Goal: Obtain resource: Download file/media

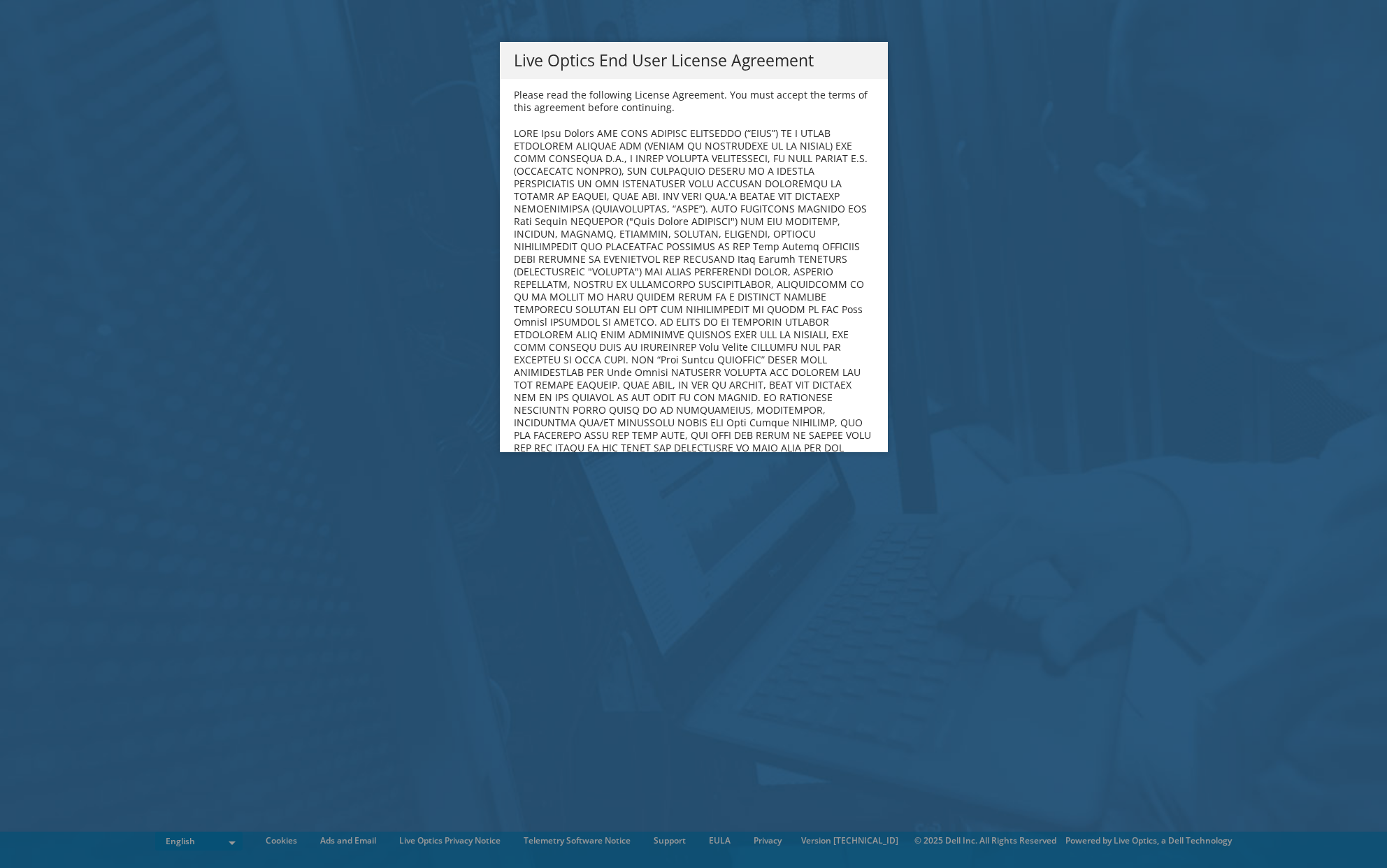
scroll to position [5284, 0]
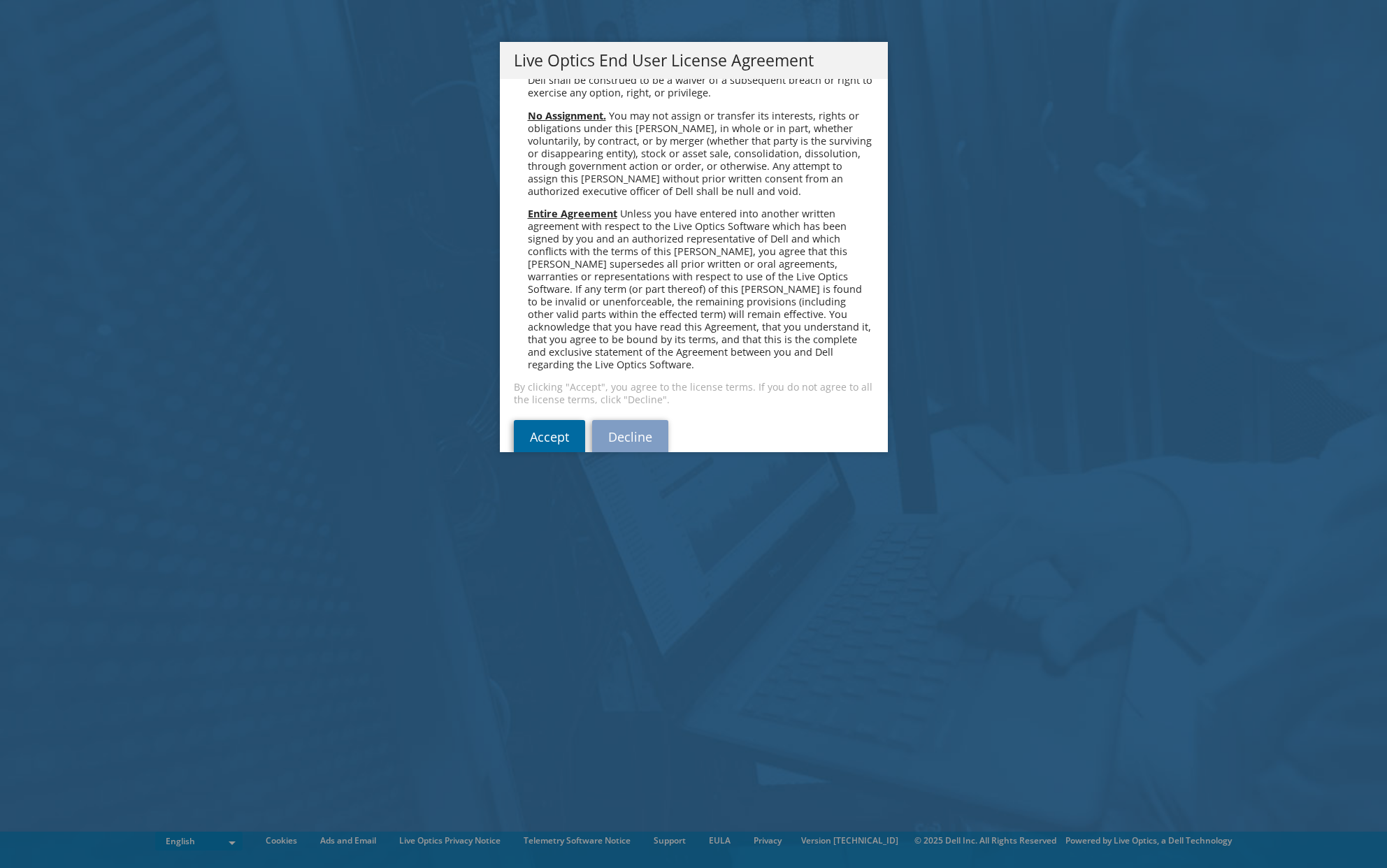
click at [544, 420] on link "Accept" at bounding box center [549, 436] width 71 height 33
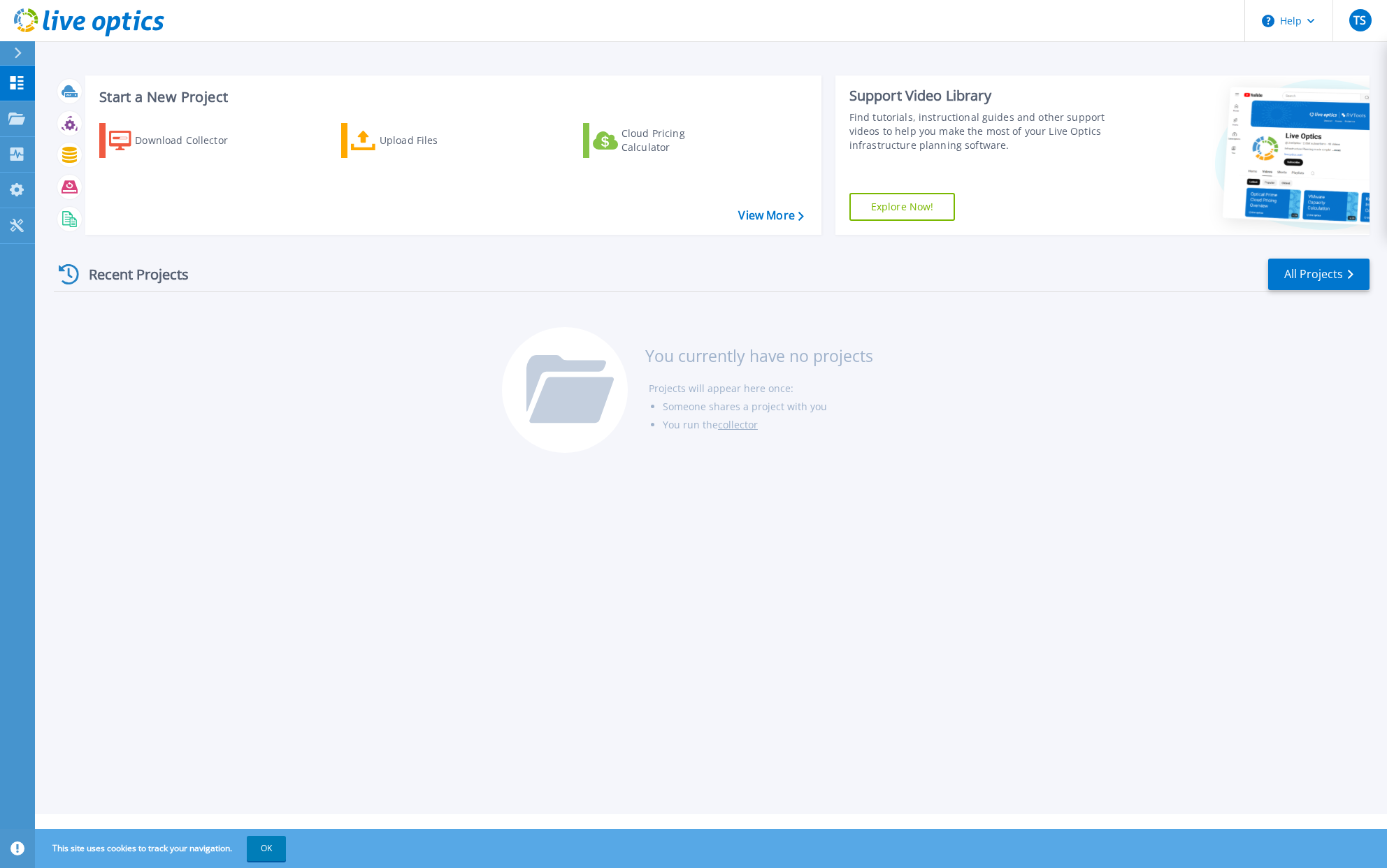
click at [19, 54] on icon at bounding box center [18, 52] width 7 height 11
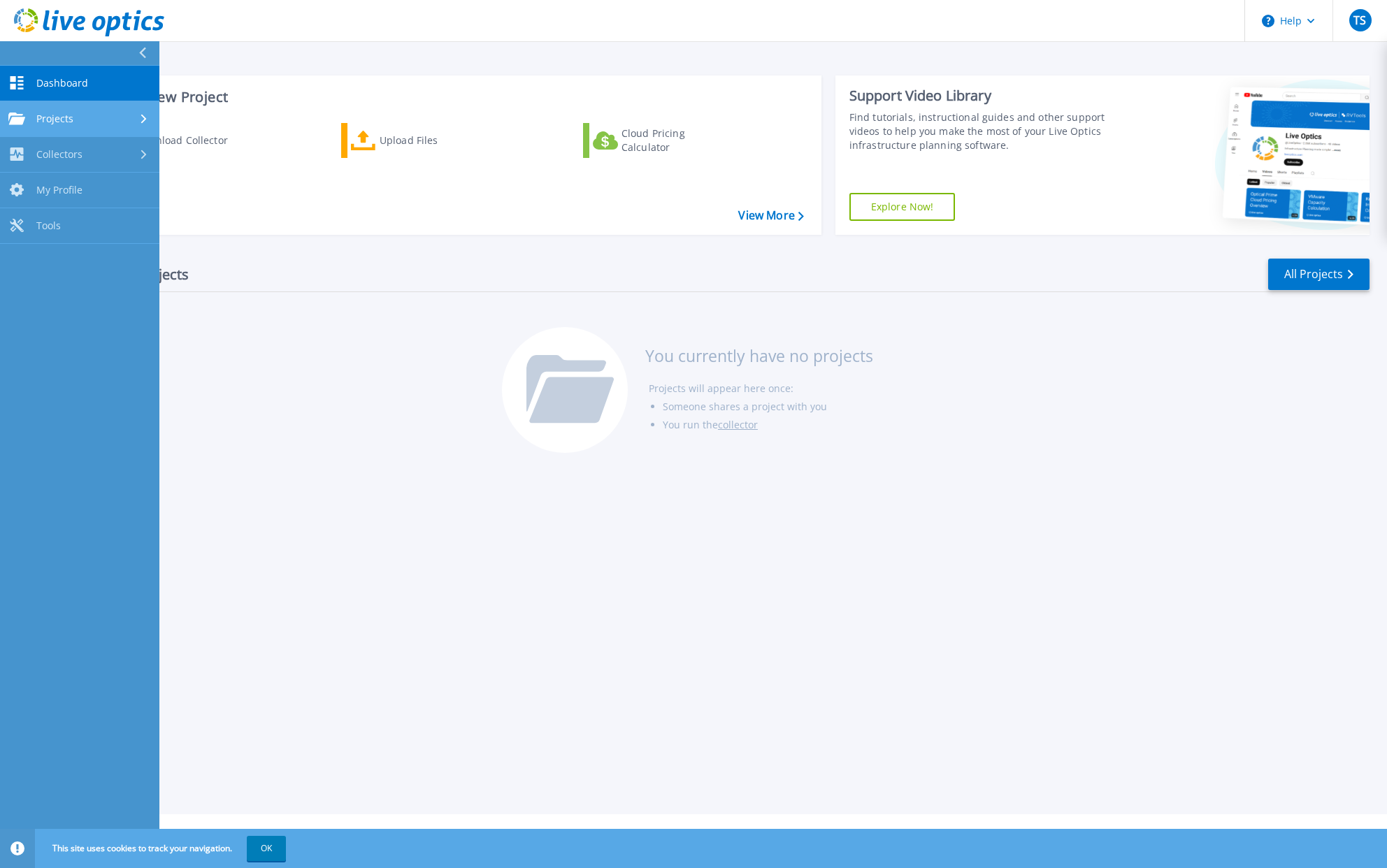
click at [93, 120] on div "Projects" at bounding box center [80, 118] width 143 height 13
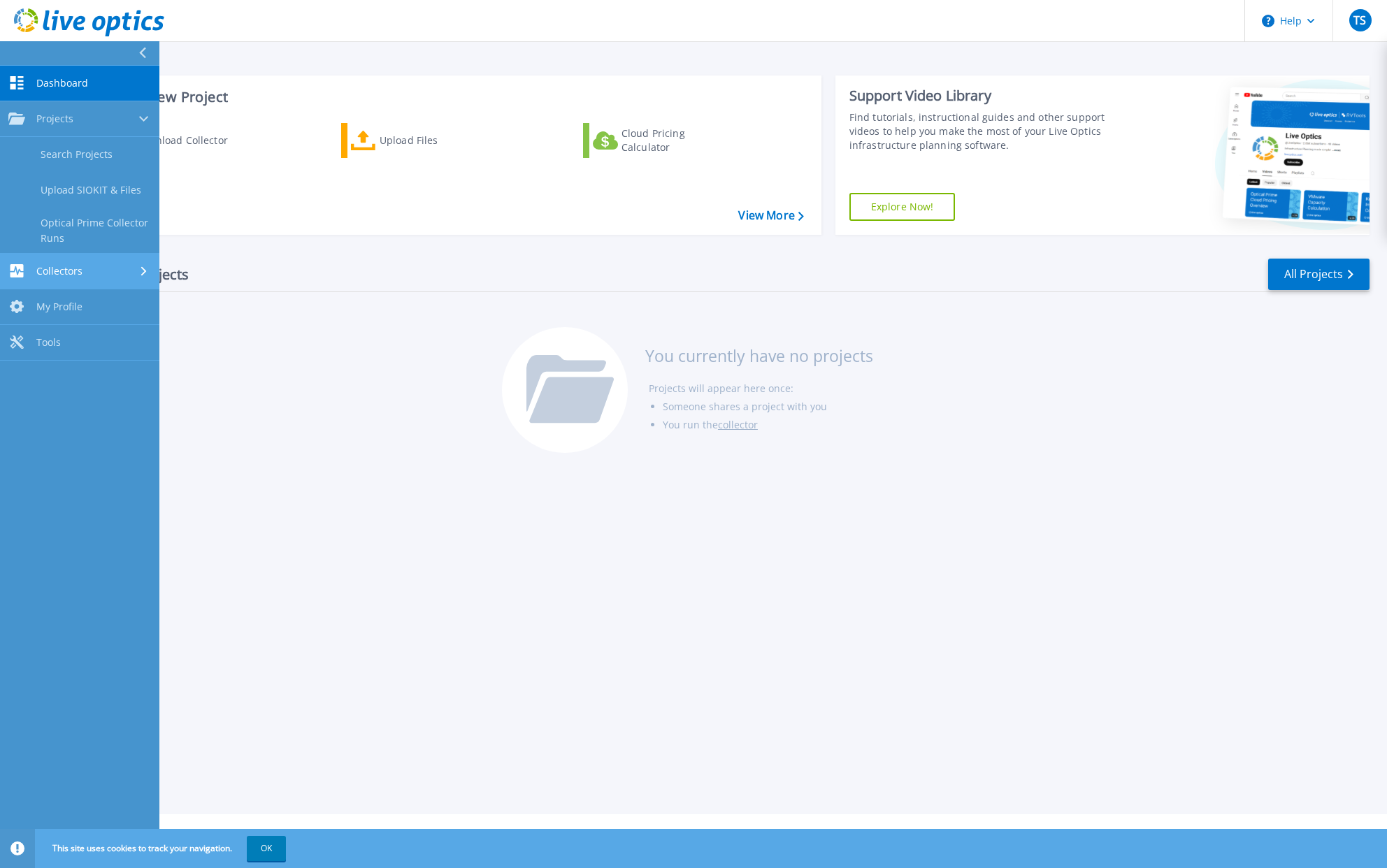
click at [90, 273] on div "Collectors" at bounding box center [80, 270] width 143 height 13
click at [285, 437] on div "Recent Projects All Projects You currently have no projects Projects will appea…" at bounding box center [712, 357] width 1316 height 221
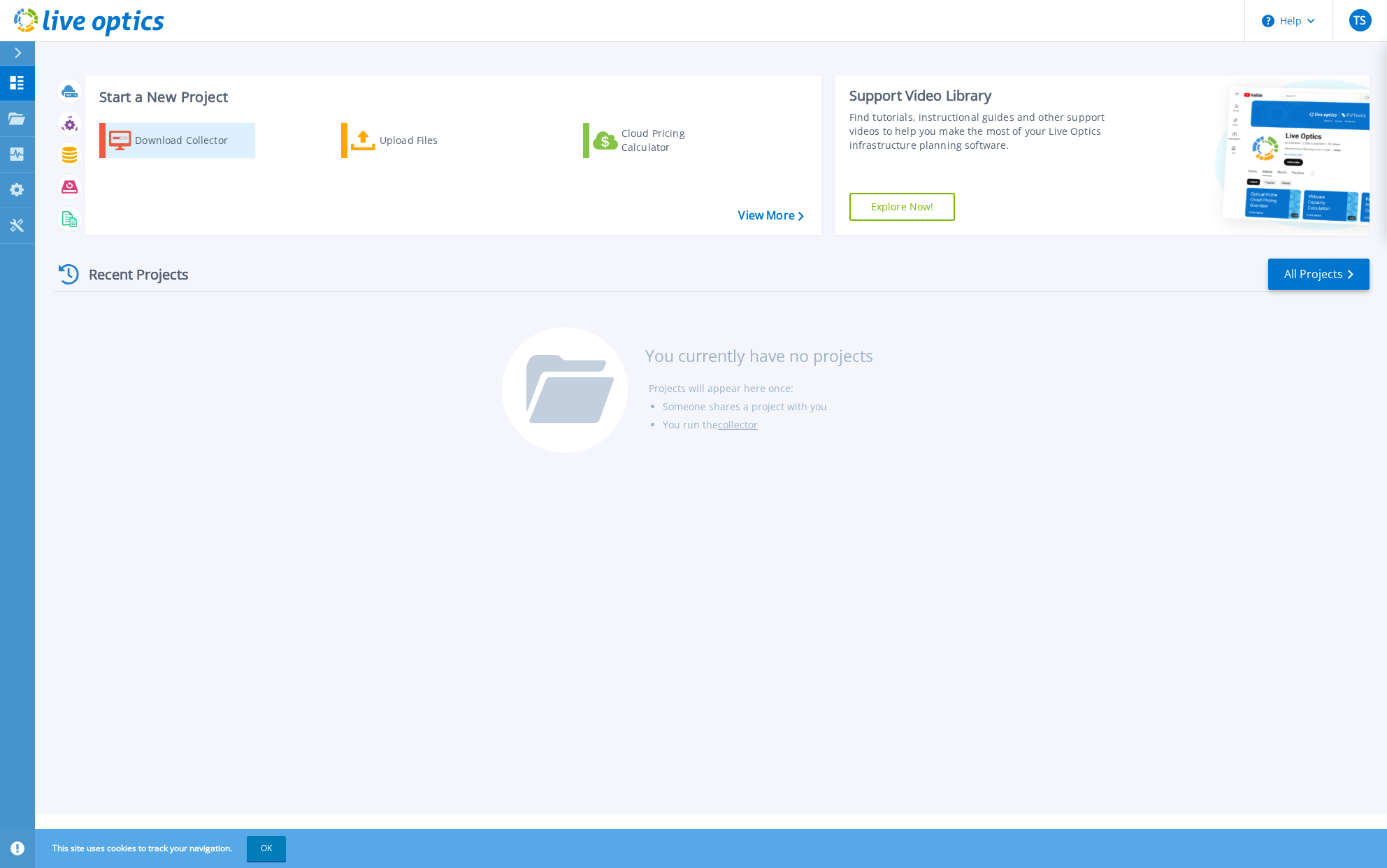
click at [198, 141] on div "Download Collector" at bounding box center [190, 140] width 111 height 28
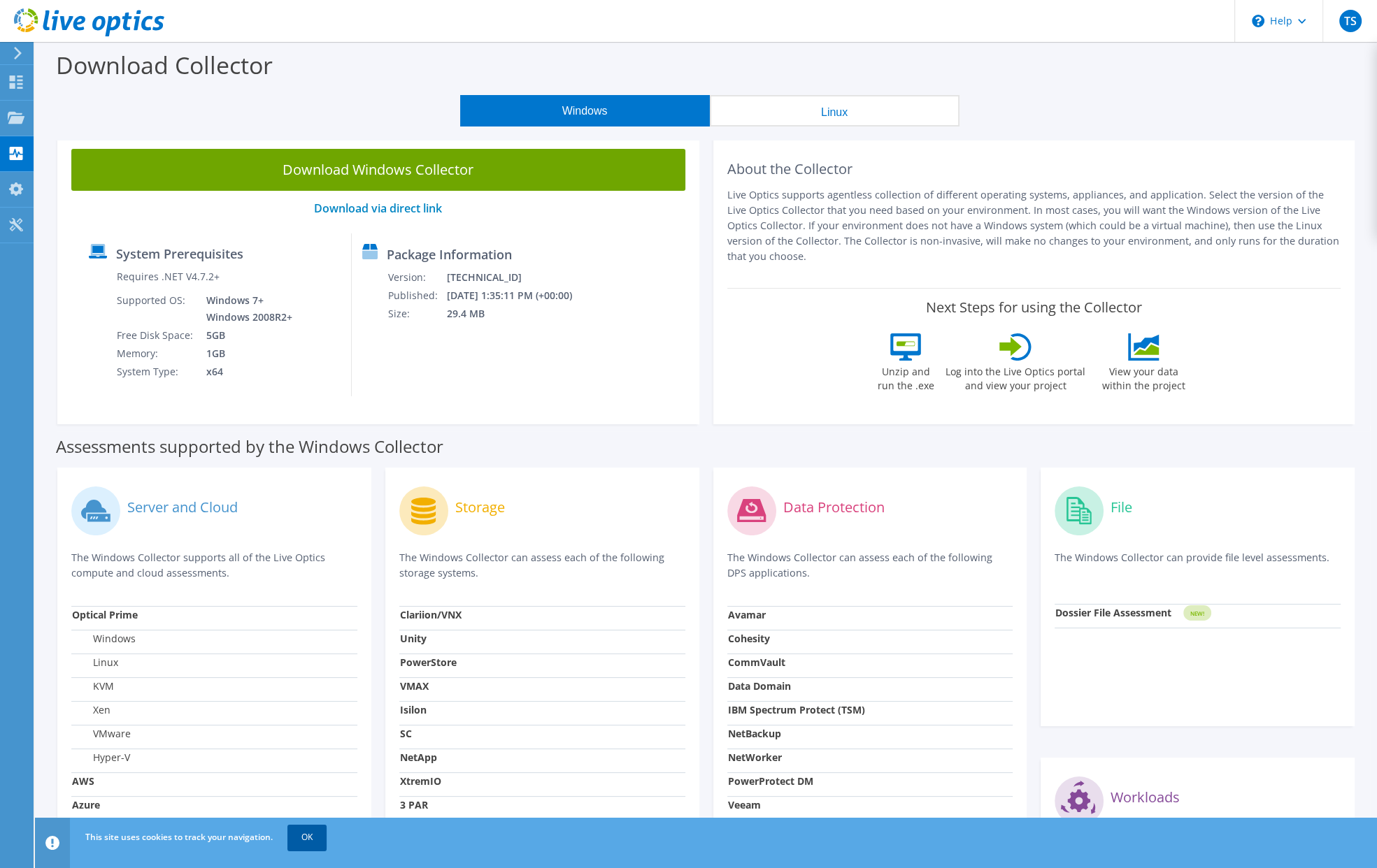
click at [311, 837] on link "OK" at bounding box center [308, 837] width 39 height 26
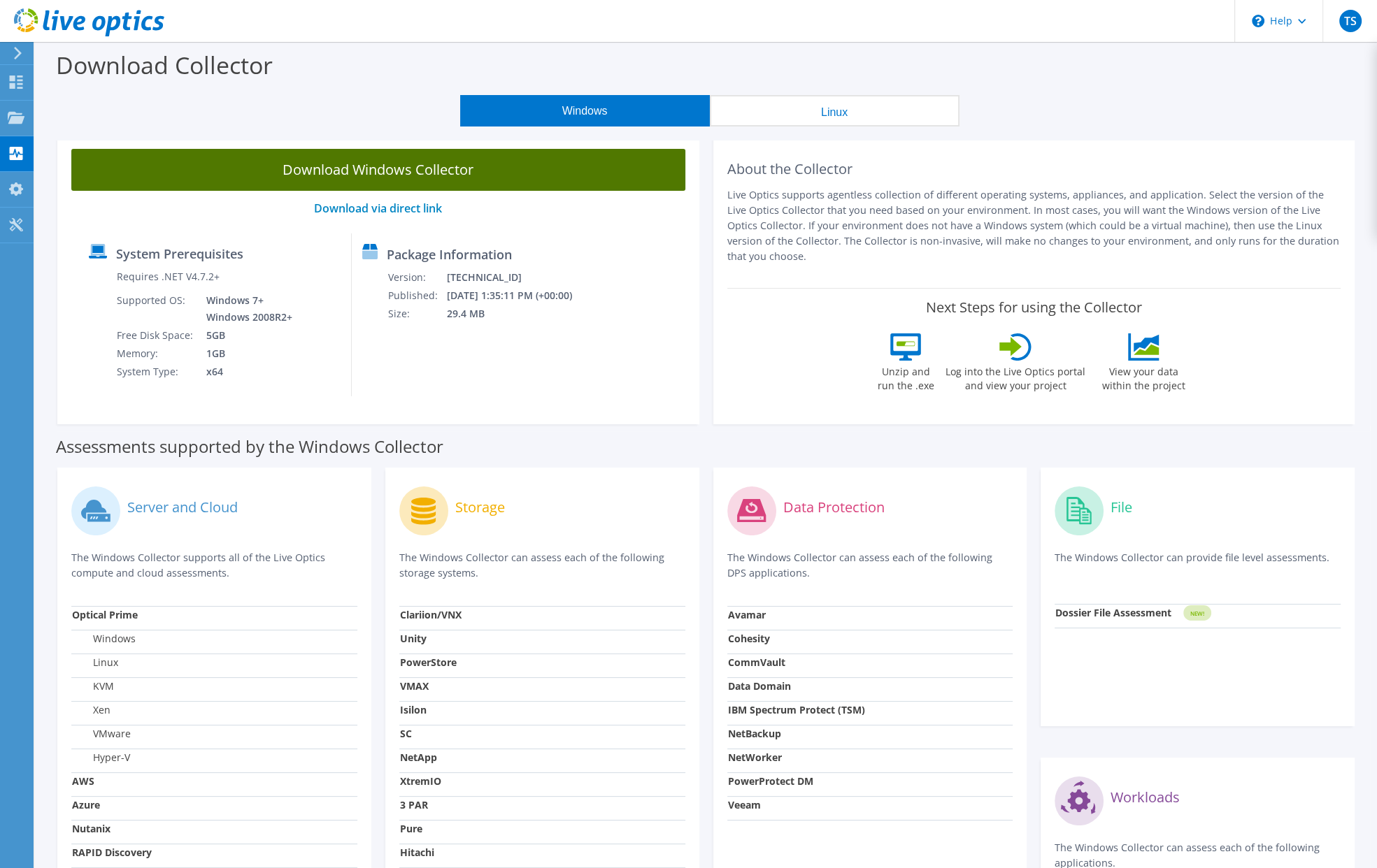
click at [353, 168] on link "Download Windows Collector" at bounding box center [378, 169] width 614 height 42
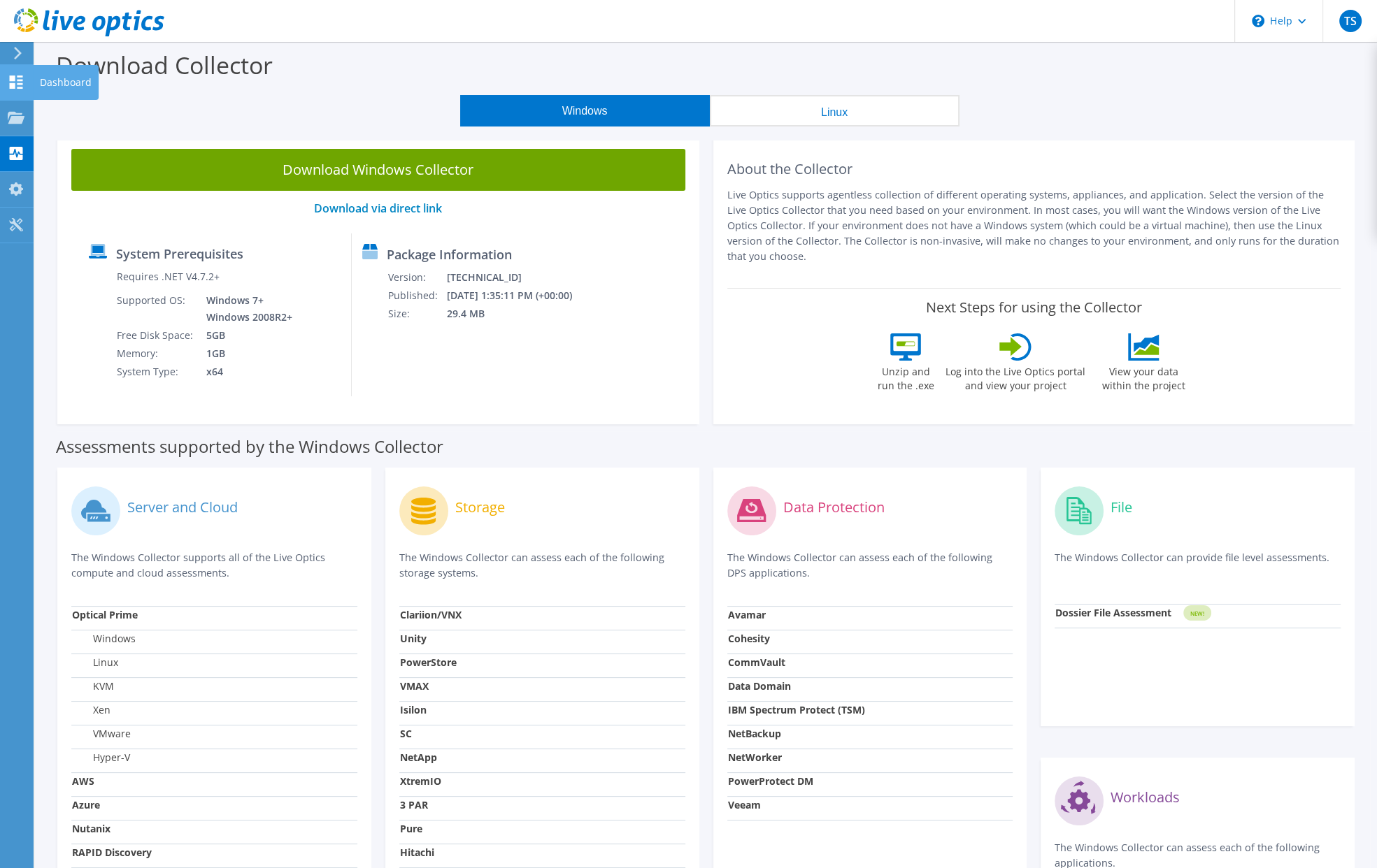
click at [18, 79] on use at bounding box center [16, 82] width 13 height 13
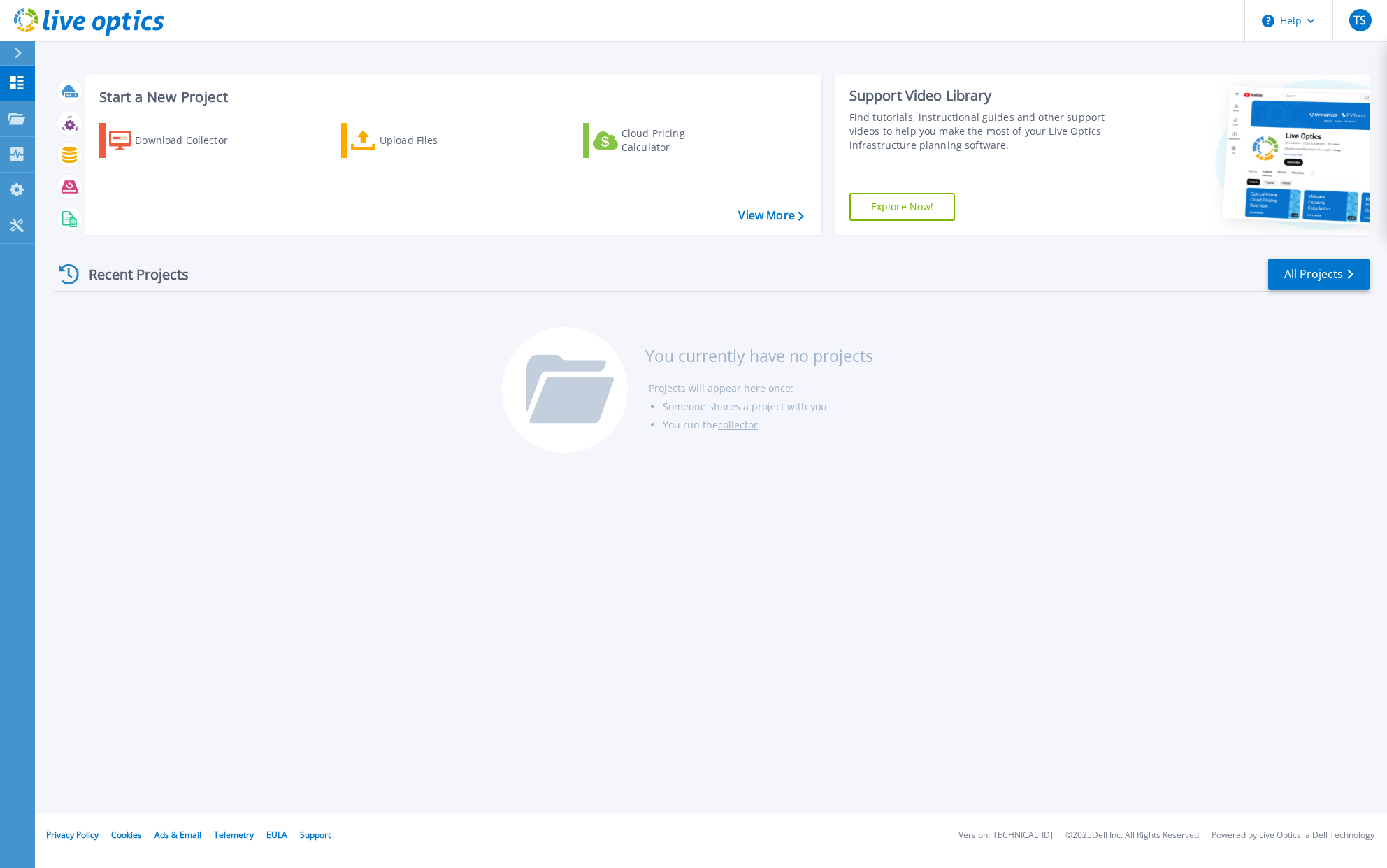
click at [17, 54] on icon at bounding box center [18, 52] width 8 height 11
click at [235, 365] on div "Recent Projects All Projects You currently have no projects Projects will appea…" at bounding box center [712, 357] width 1316 height 221
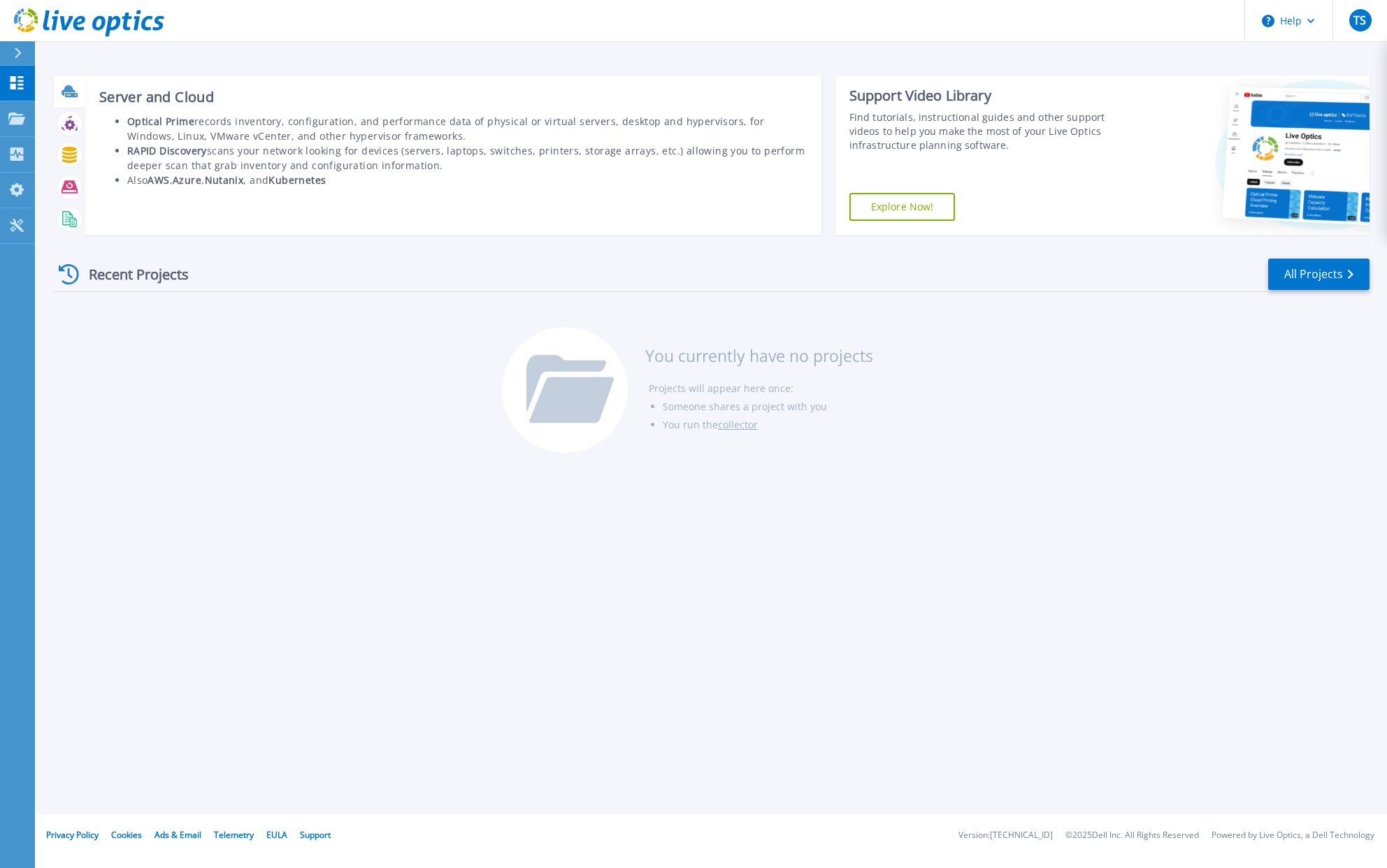
click at [68, 93] on icon at bounding box center [69, 91] width 16 height 16
click at [67, 90] on icon at bounding box center [68, 91] width 14 height 11
click at [64, 90] on icon at bounding box center [68, 91] width 14 height 11
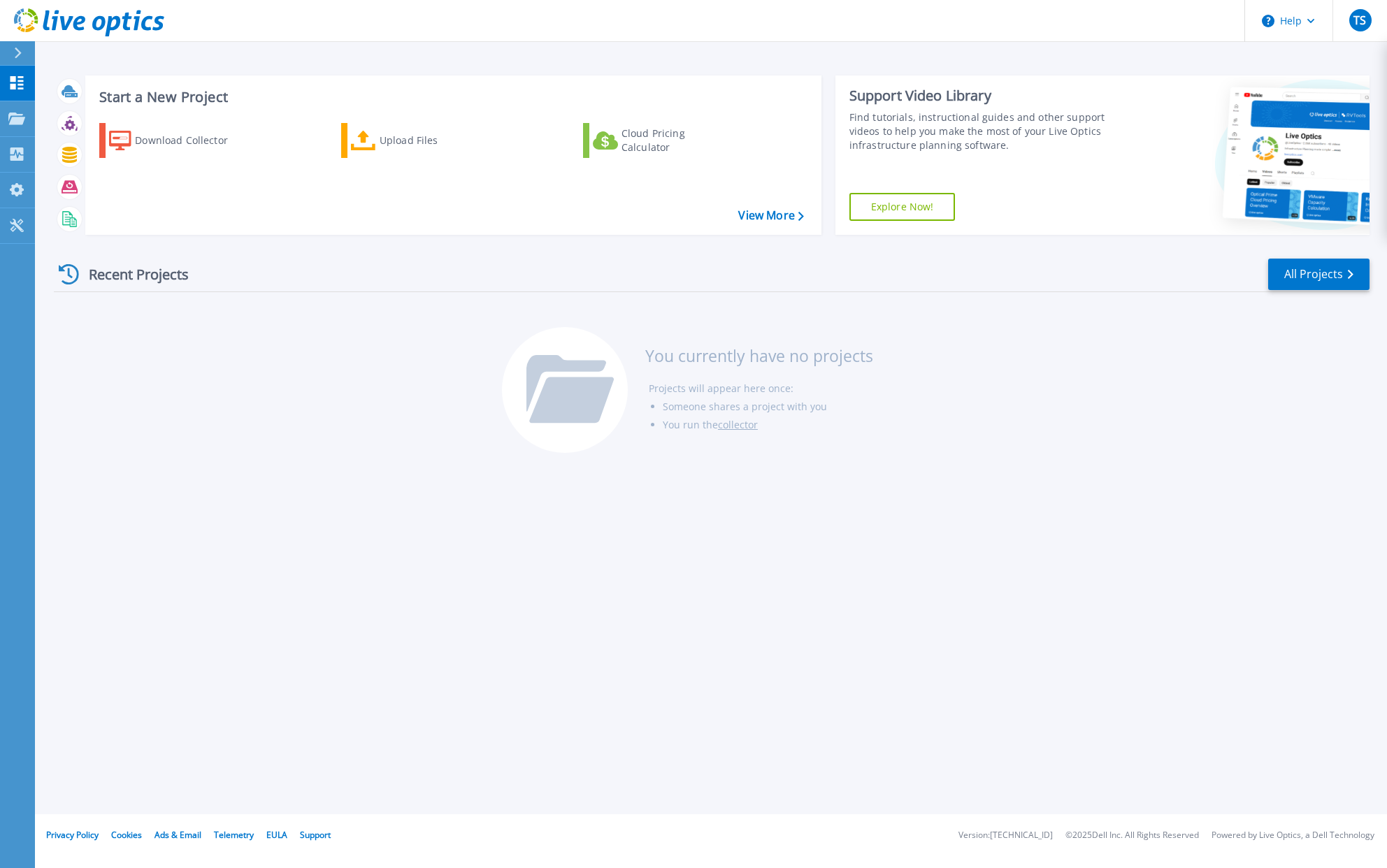
click at [322, 473] on div "Start a New Project Download Collector Upload Files Cloud Pricing Calculator Vi…" at bounding box center [711, 407] width 1352 height 814
click at [409, 144] on div "Upload Files" at bounding box center [435, 140] width 111 height 28
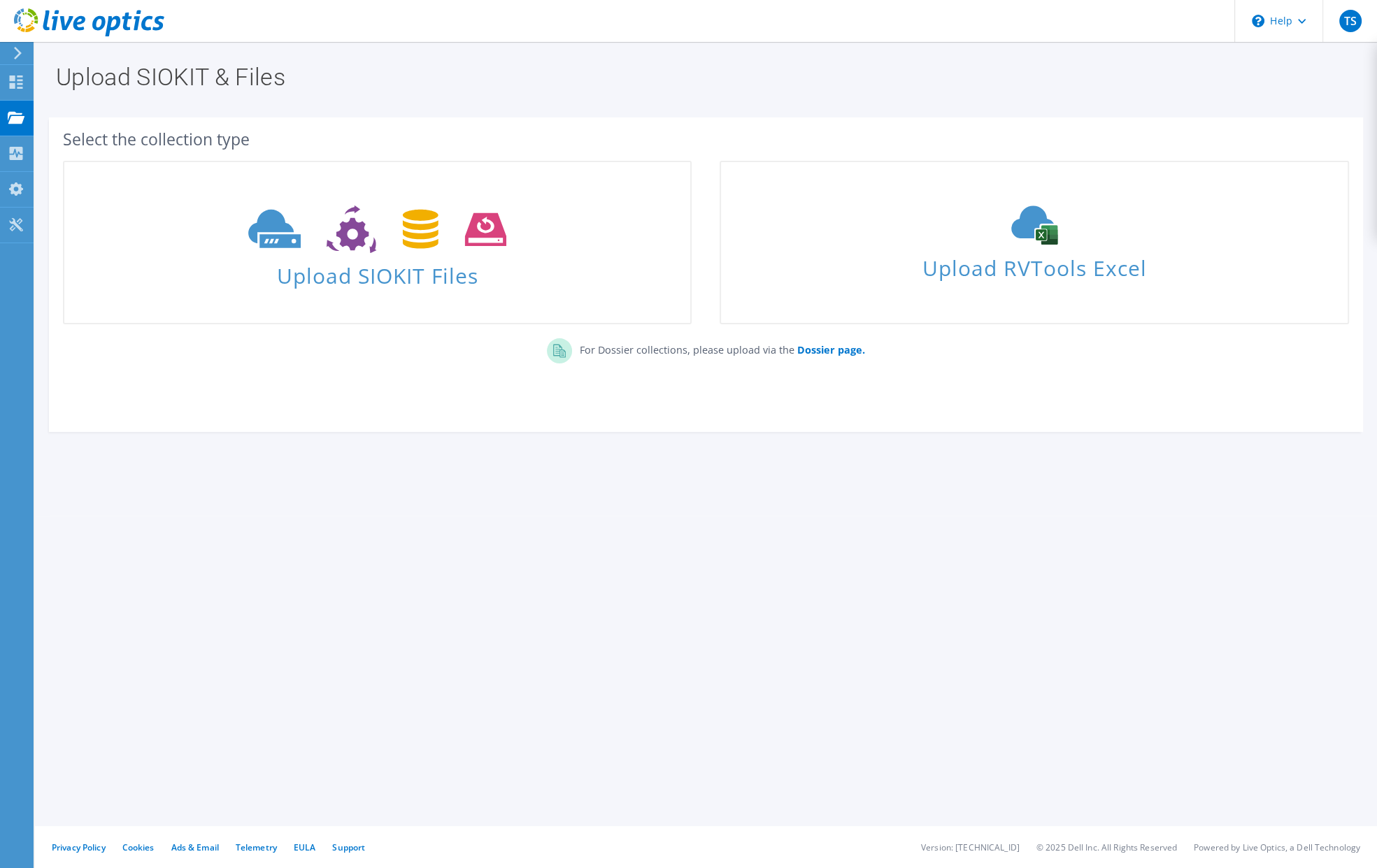
click at [472, 527] on div "Upload SIOKIT & Files Select the collection type Upload SIOKIT Files Dossier pa…" at bounding box center [705, 455] width 1342 height 826
click at [639, 655] on div "Upload SIOKIT & Files Select the collection type Upload SIOKIT Files Dossier pa…" at bounding box center [705, 455] width 1342 height 826
click at [11, 78] on use at bounding box center [16, 82] width 13 height 13
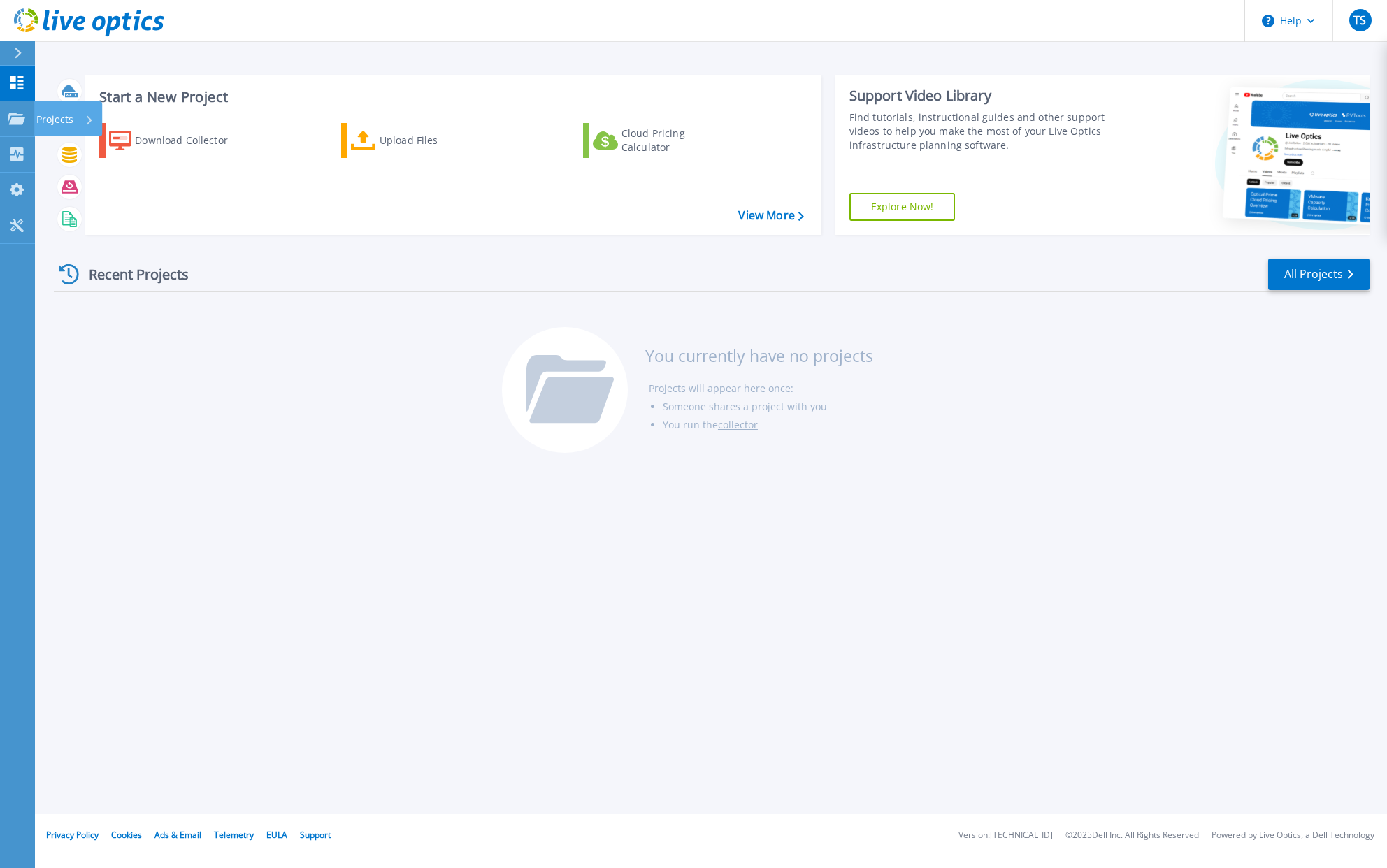
click at [49, 119] on p "Projects" at bounding box center [55, 119] width 37 height 36
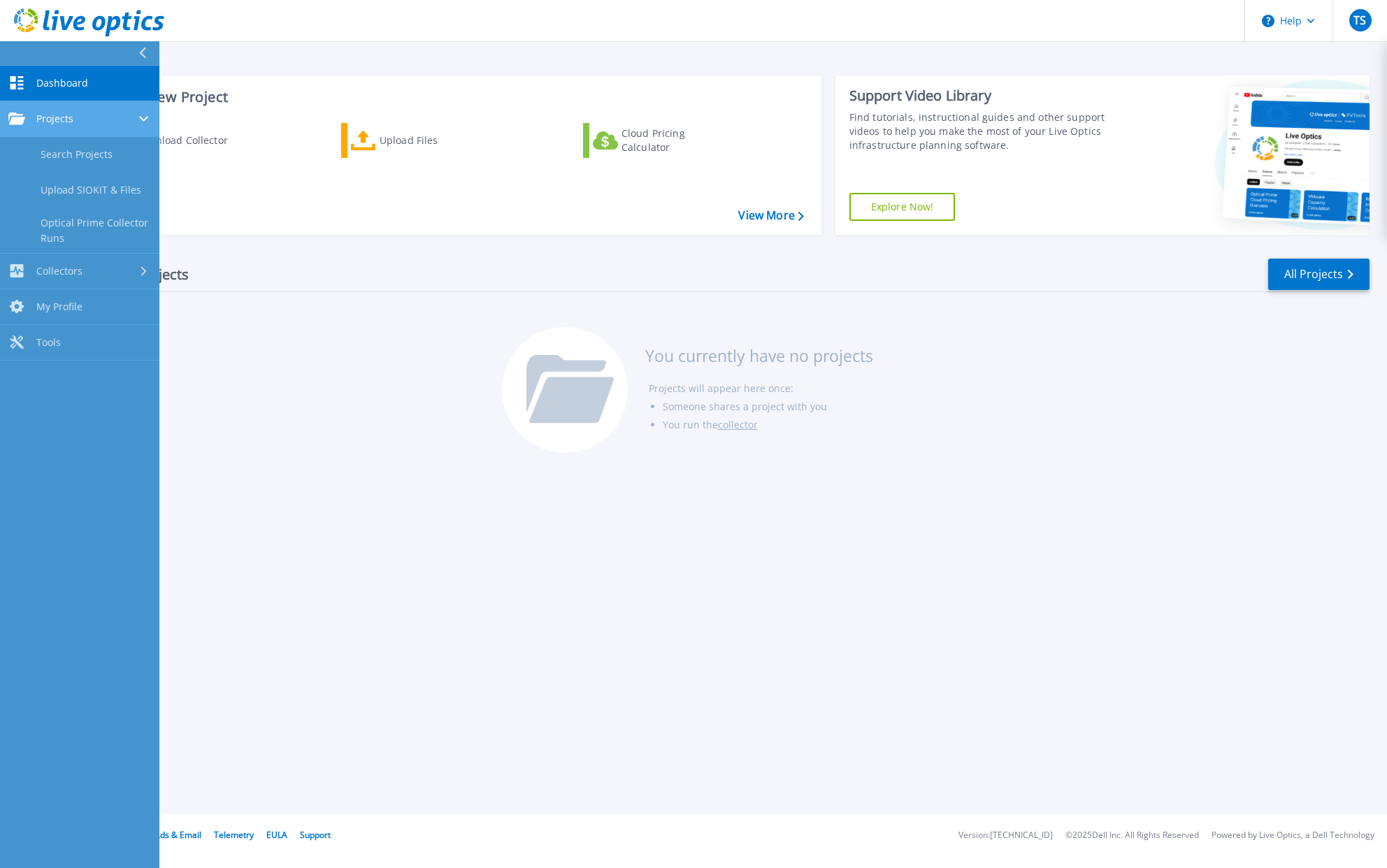
click at [49, 118] on span "Projects" at bounding box center [55, 118] width 37 height 13
click at [72, 150] on span "Collectors" at bounding box center [59, 154] width 46 height 13
click at [143, 157] on icon at bounding box center [143, 155] width 9 height 6
click at [142, 48] on icon at bounding box center [142, 52] width 8 height 11
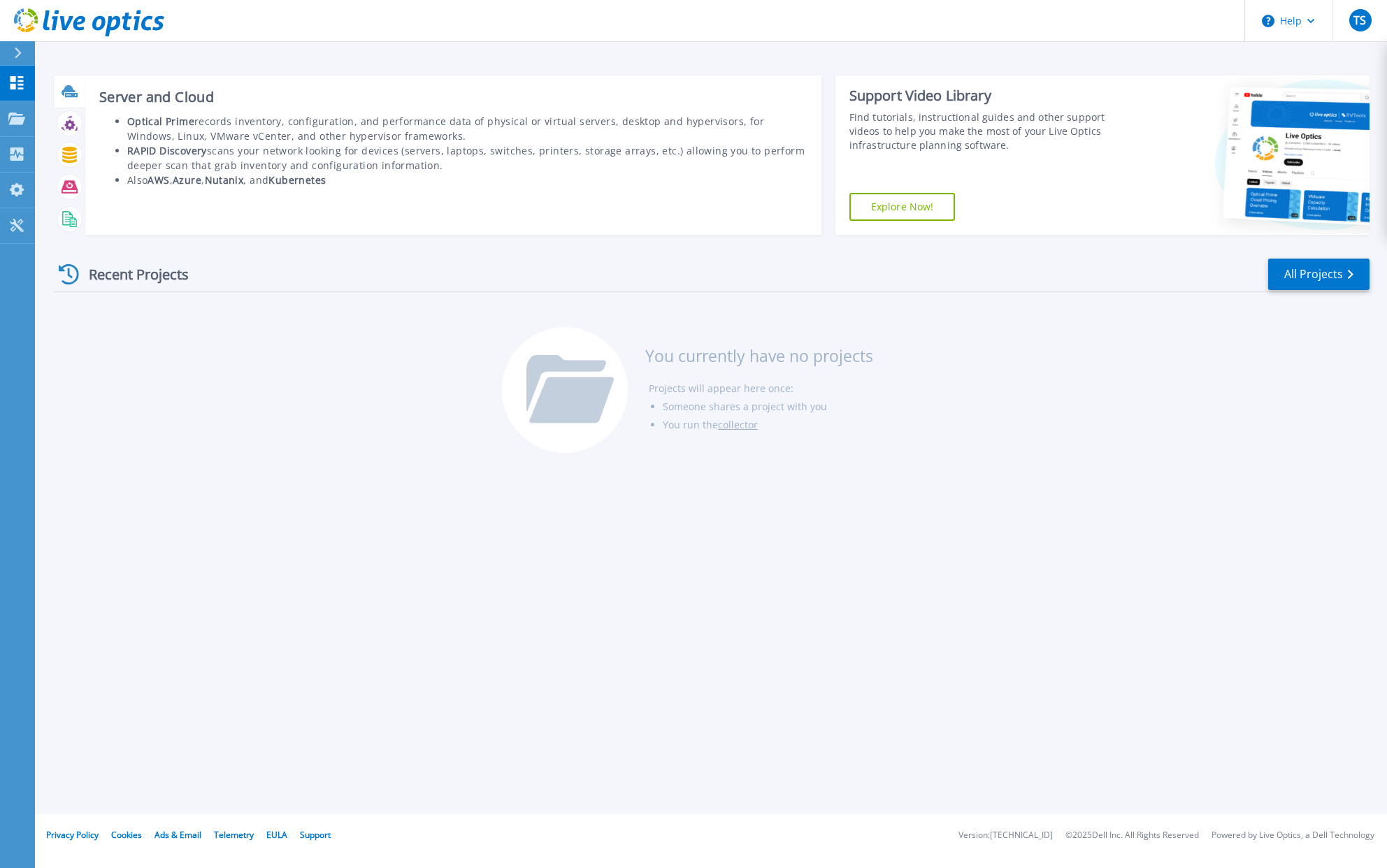
click at [68, 92] on icon at bounding box center [68, 91] width 14 height 11
click at [68, 90] on icon at bounding box center [68, 91] width 14 height 11
click at [70, 93] on icon at bounding box center [68, 91] width 14 height 11
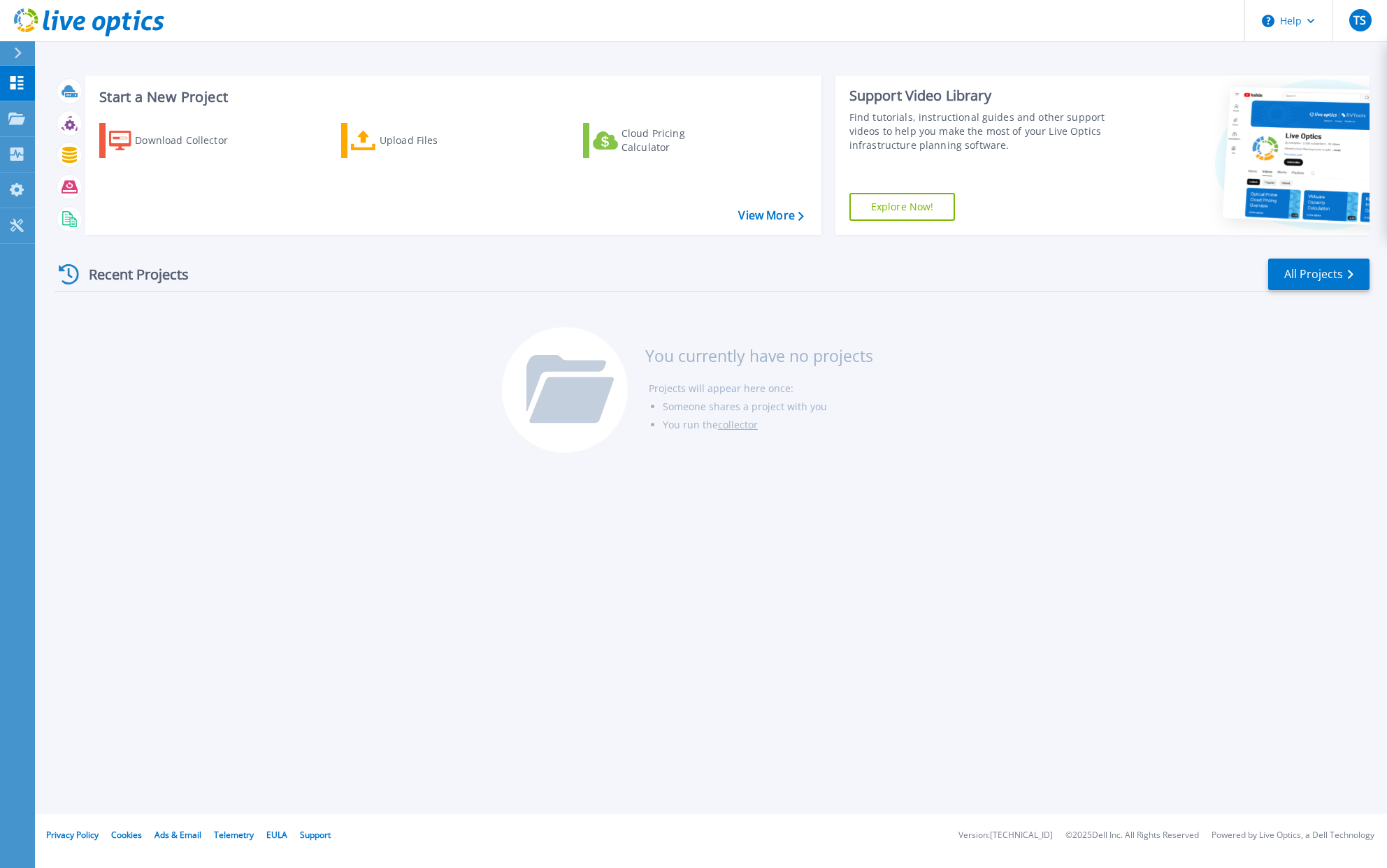
click at [734, 427] on link "collector" at bounding box center [737, 424] width 39 height 13
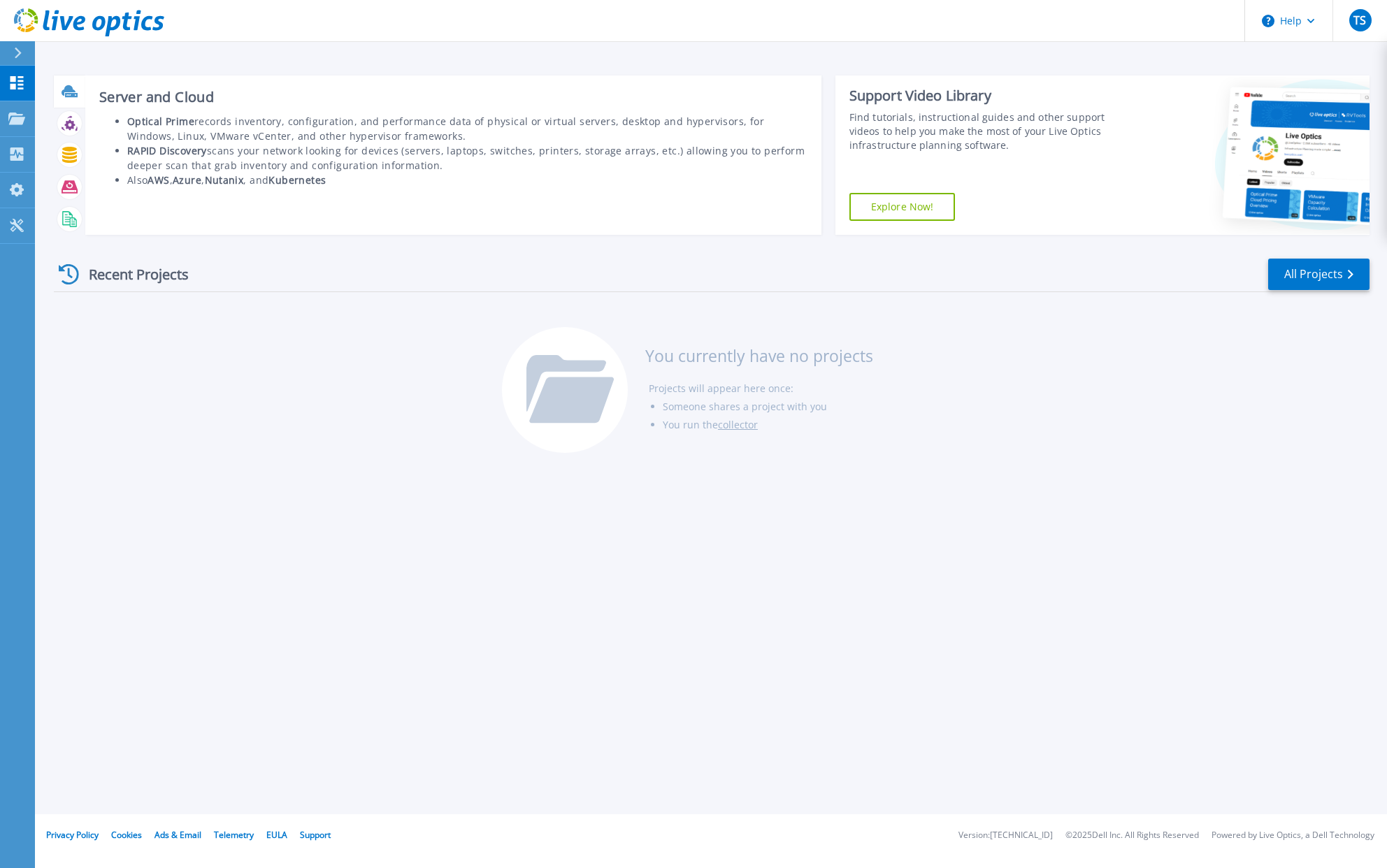
click at [66, 89] on icon at bounding box center [68, 91] width 14 height 11
click at [64, 90] on icon at bounding box center [68, 91] width 14 height 11
drag, startPoint x: 64, startPoint y: 90, endPoint x: 104, endPoint y: 100, distance: 41.2
click at [64, 90] on icon at bounding box center [68, 91] width 14 height 11
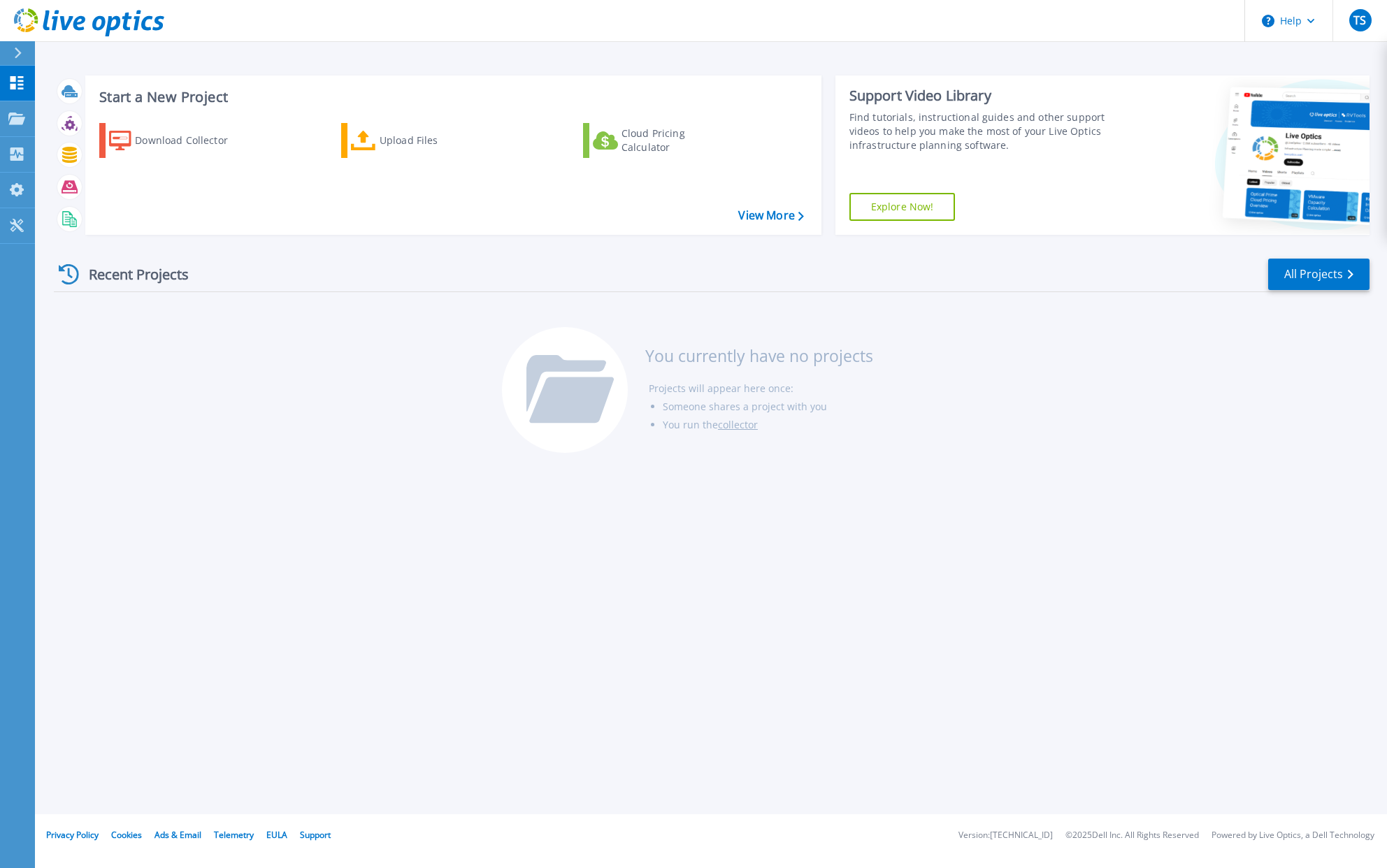
drag, startPoint x: 104, startPoint y: 100, endPoint x: 173, endPoint y: 191, distance: 114.2
click at [173, 191] on div "Download Collector Upload Files Cloud Pricing Calculator" at bounding box center [451, 169] width 727 height 116
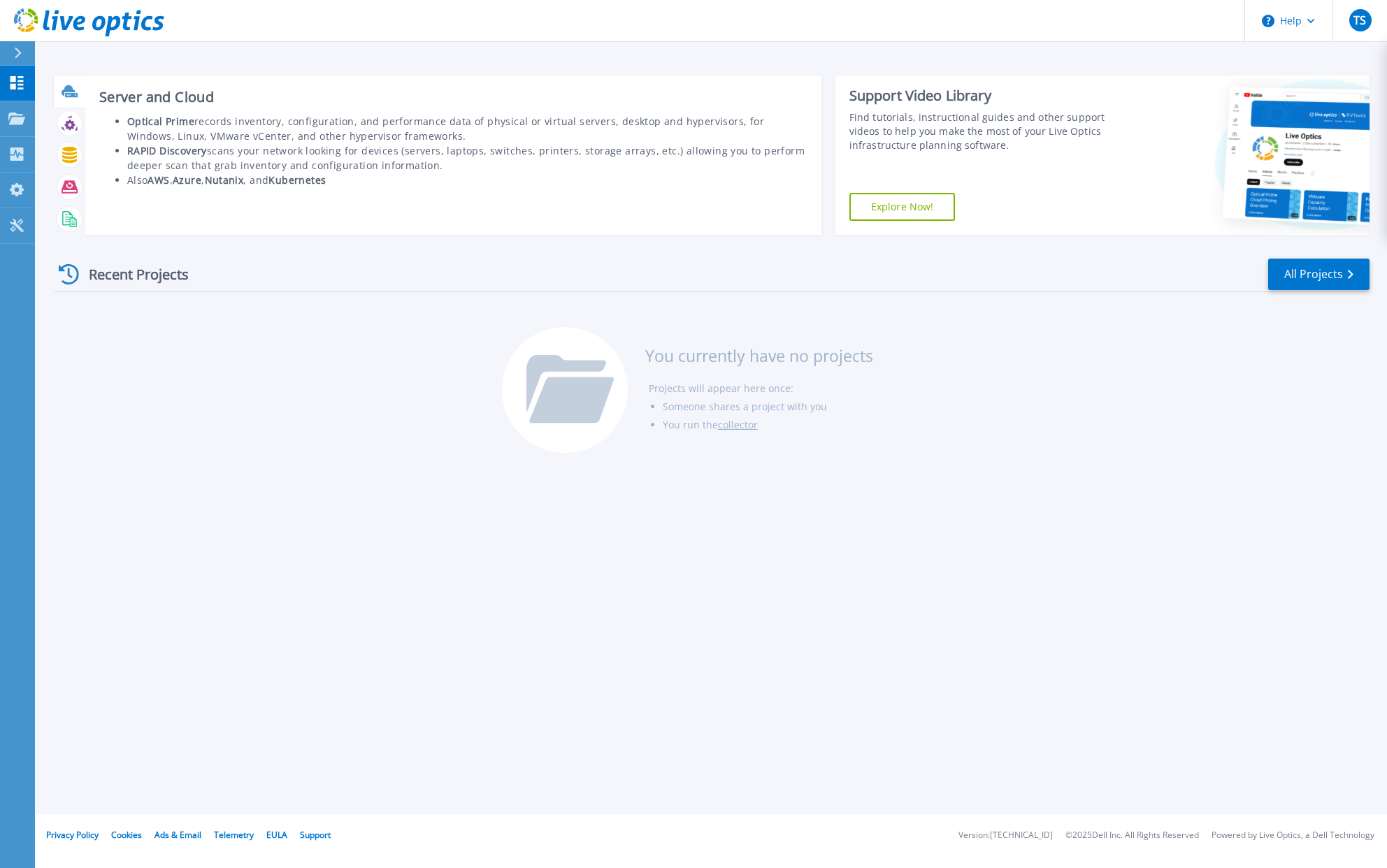
click at [66, 85] on icon at bounding box center [69, 91] width 16 height 16
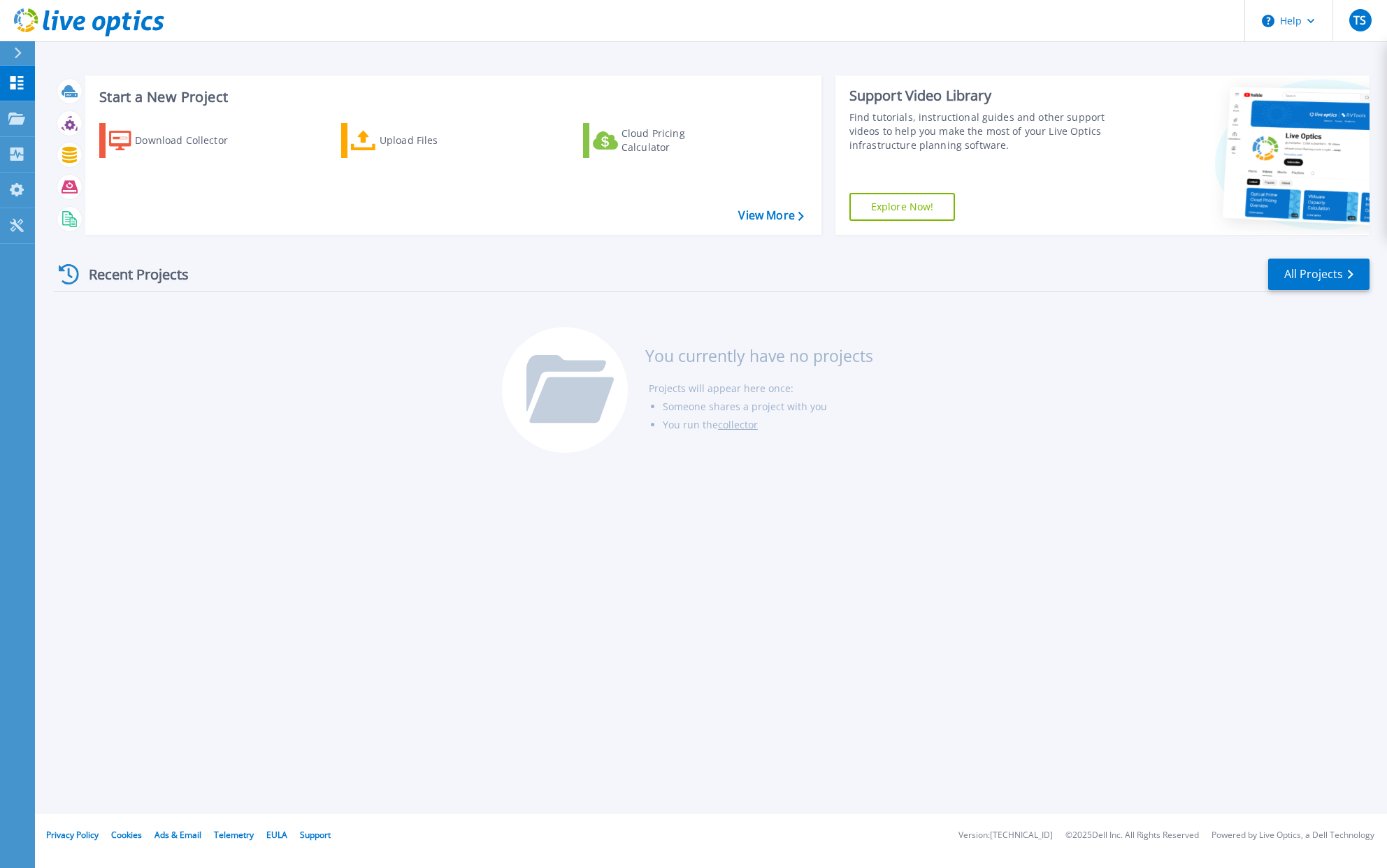
click at [428, 635] on div "Start a New Project Download Collector Upload Files Cloud Pricing Calculator Vi…" at bounding box center [711, 407] width 1352 height 814
click at [16, 223] on icon at bounding box center [16, 225] width 13 height 13
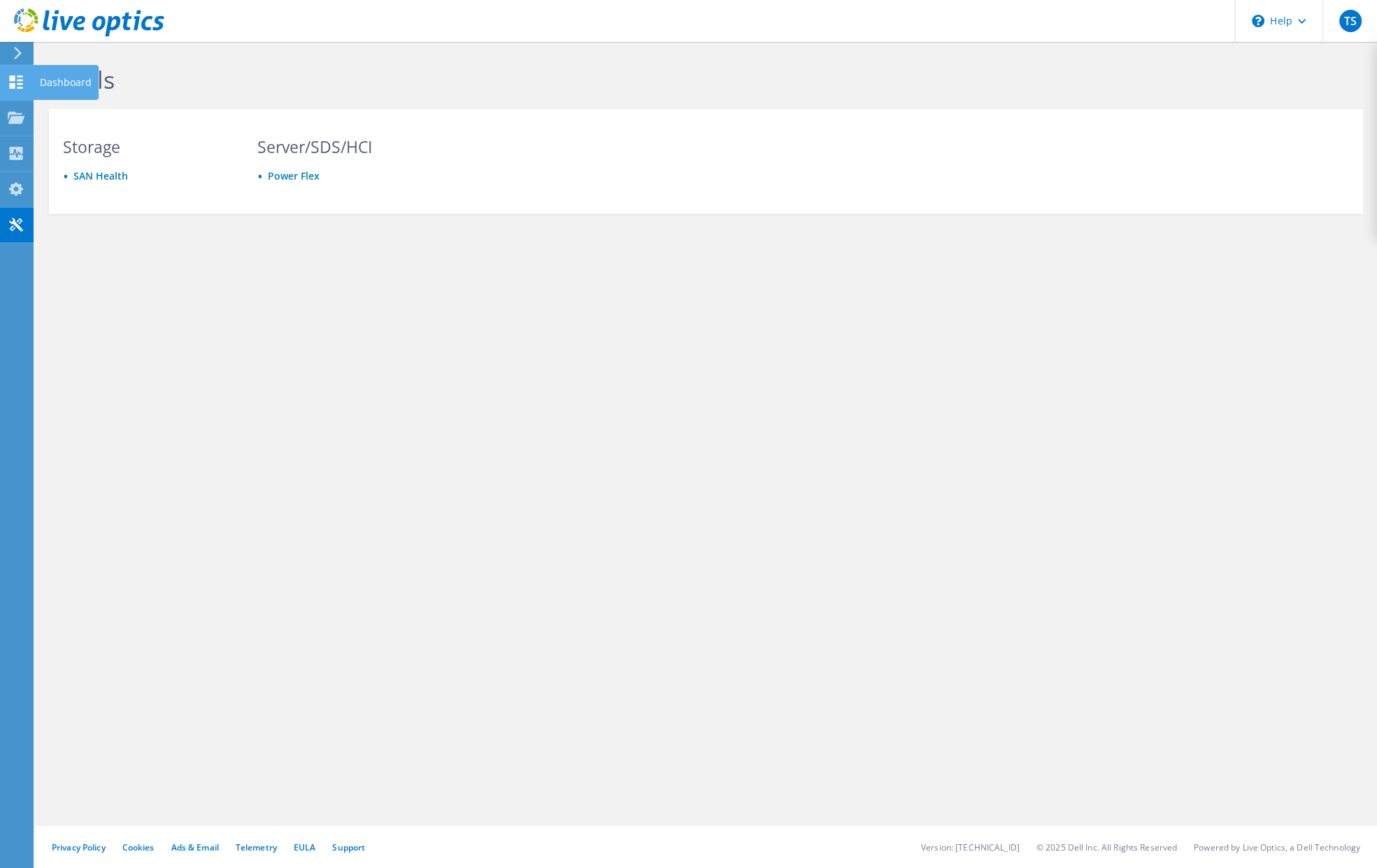
click at [16, 84] on icon at bounding box center [16, 82] width 17 height 13
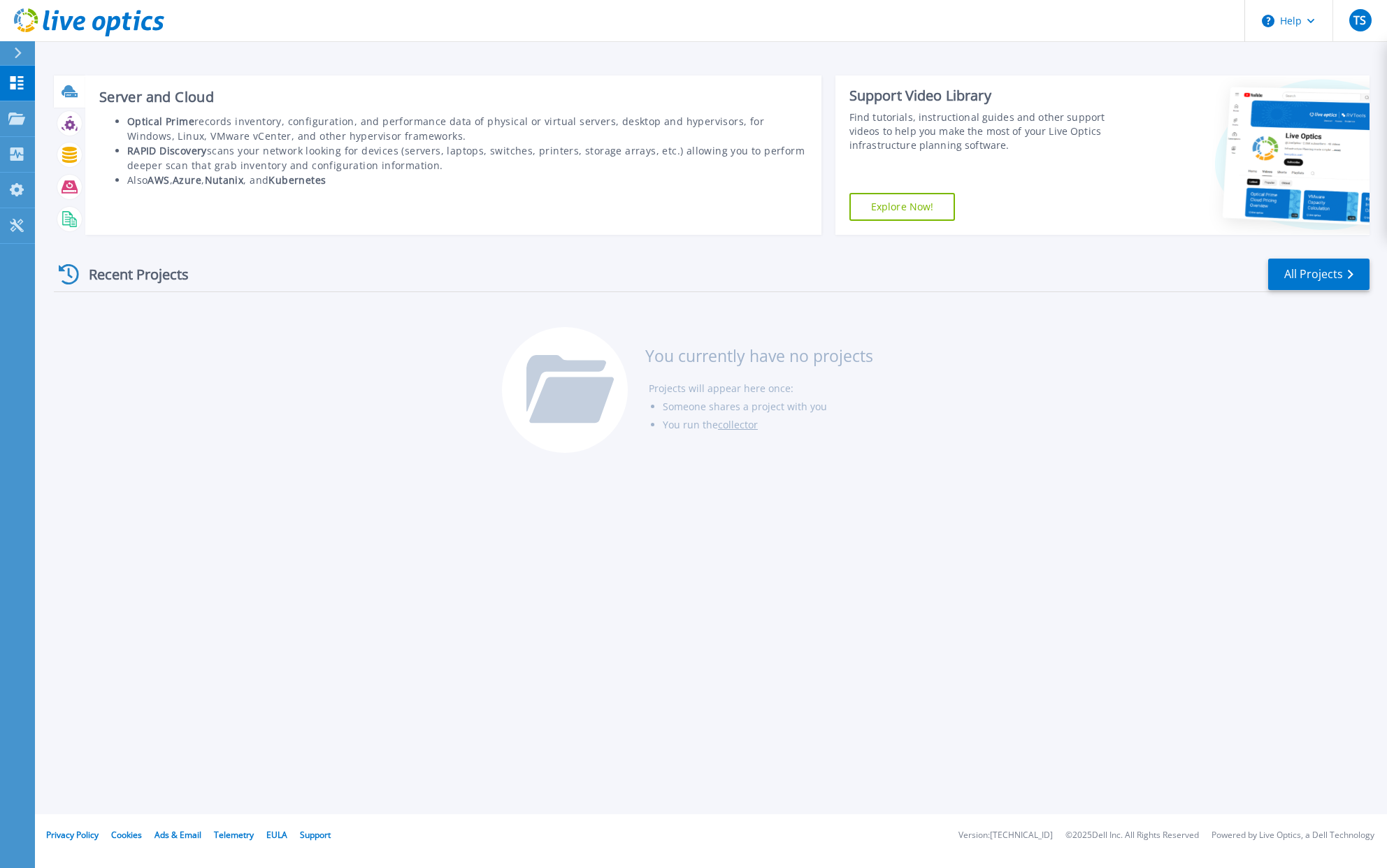
click at [74, 89] on icon at bounding box center [69, 91] width 16 height 16
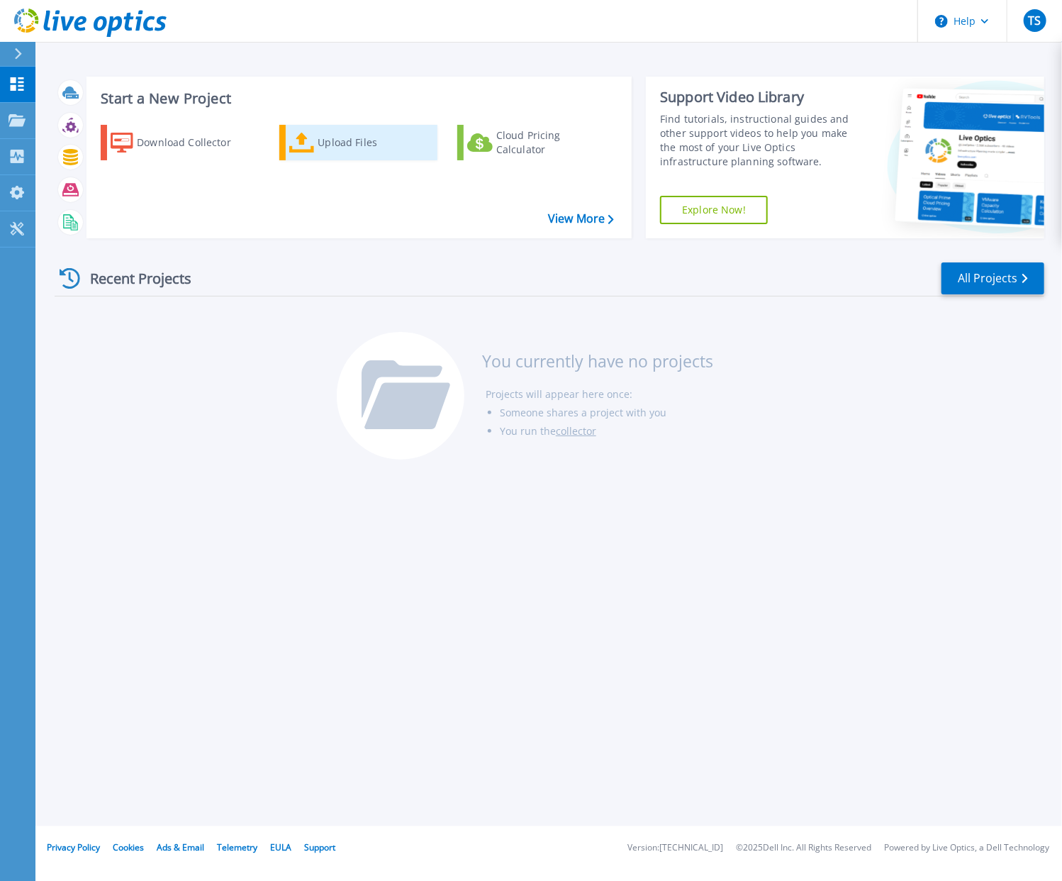
click at [338, 140] on div "Upload Files" at bounding box center [374, 142] width 113 height 28
